Goal: Information Seeking & Learning: Learn about a topic

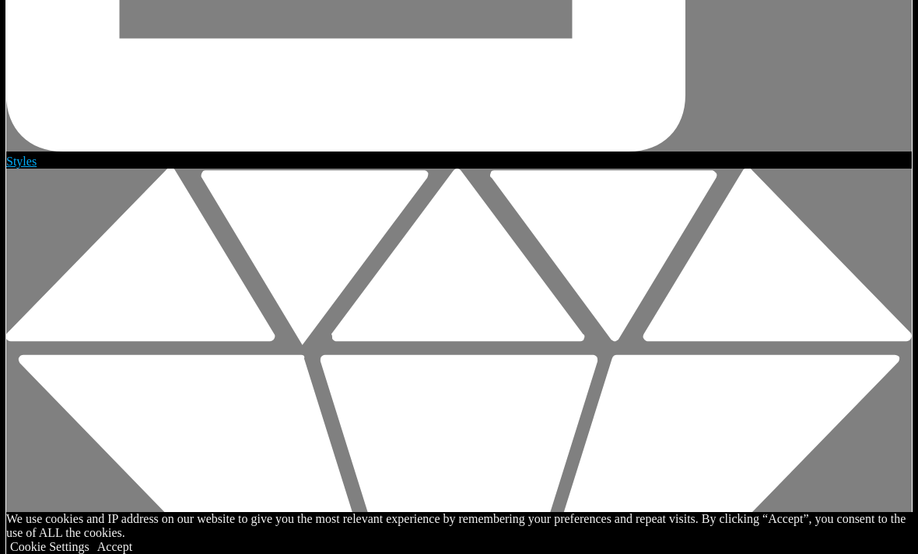
scroll to position [3597, 0]
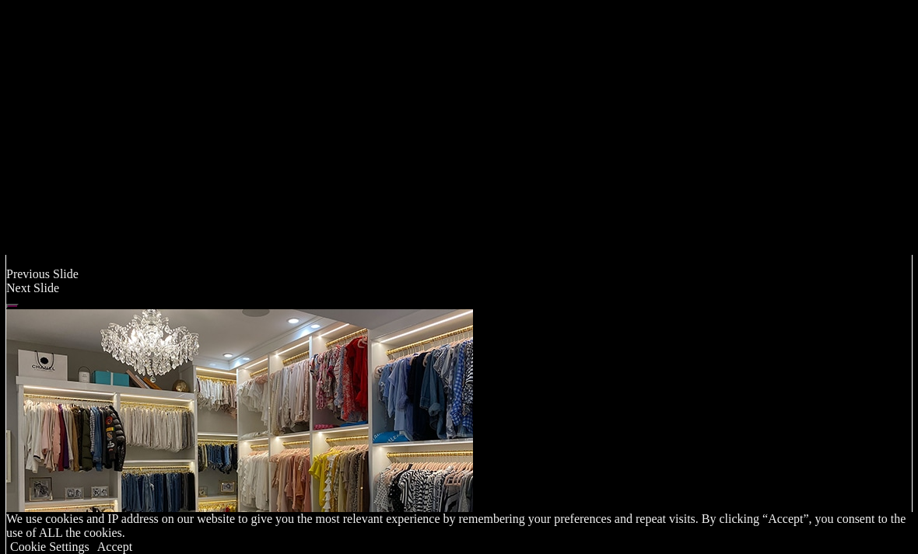
scroll to position [1306, 0]
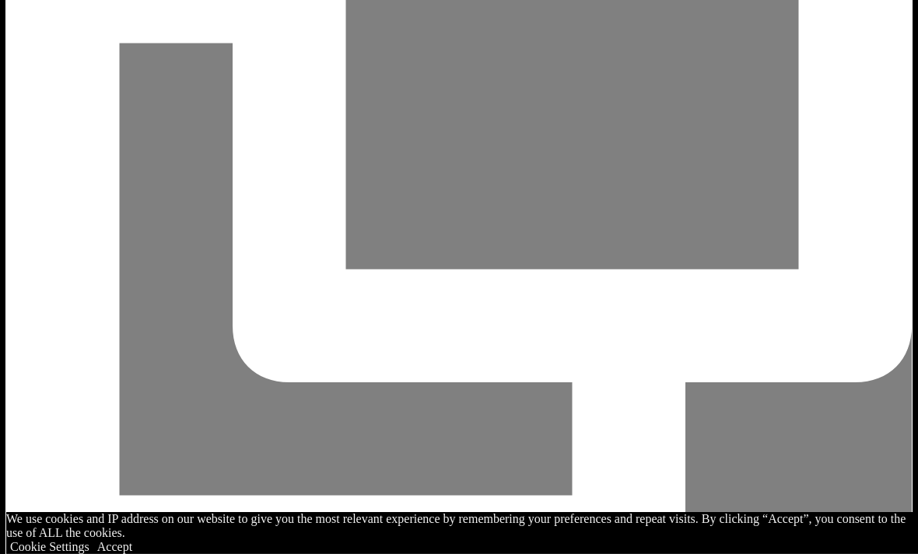
scroll to position [3141, 0]
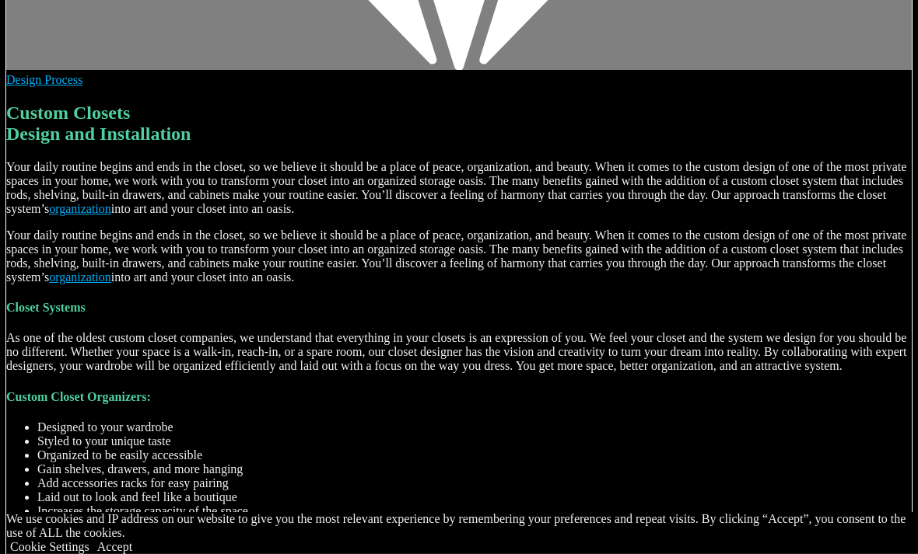
scroll to position [4321, 0]
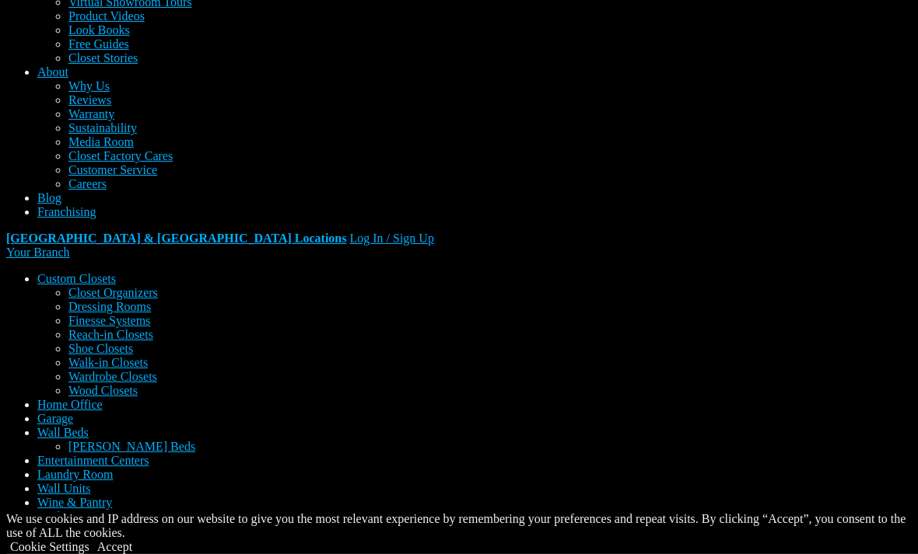
scroll to position [0, 0]
